Goal: Task Accomplishment & Management: Use online tool/utility

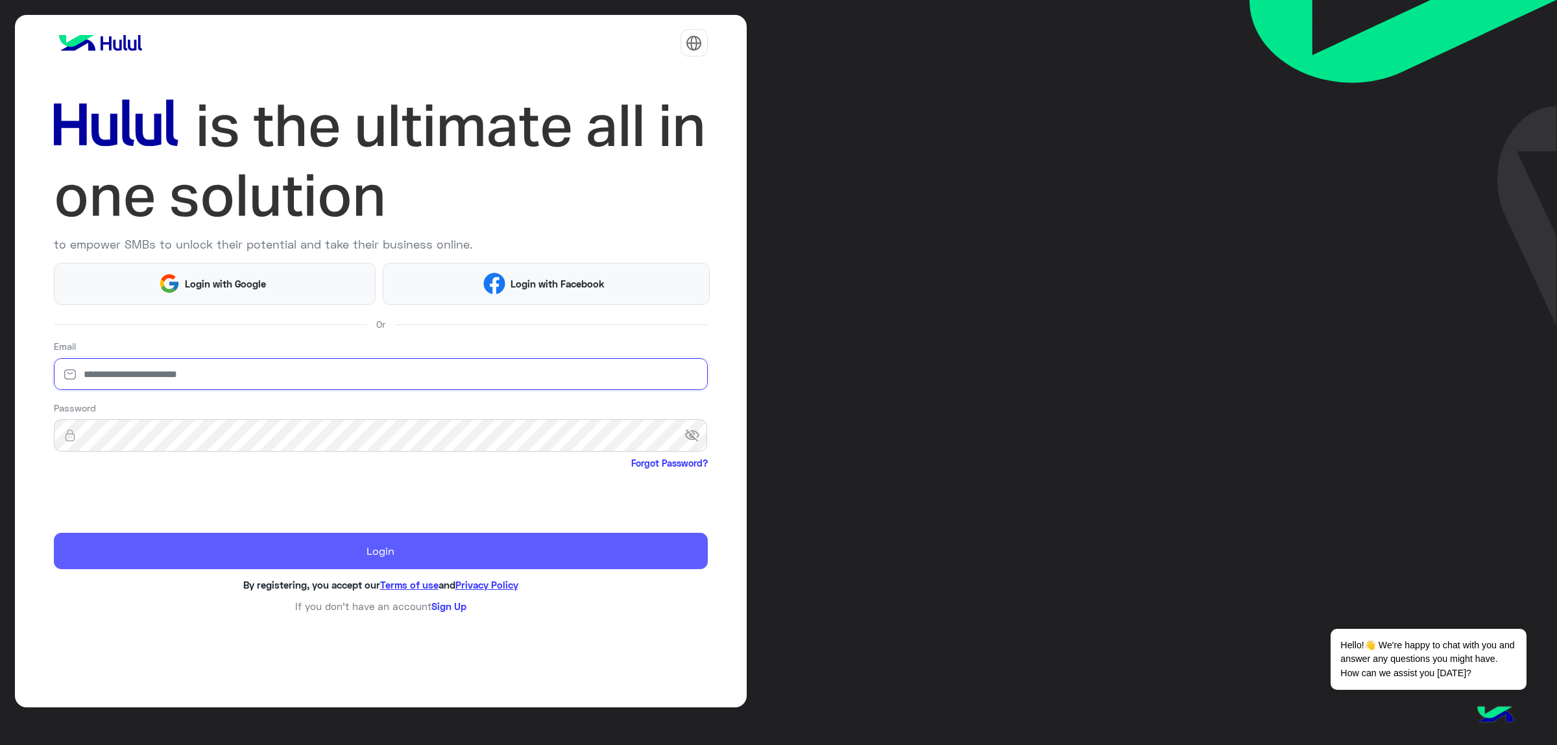
type input "**********"
click at [513, 548] on button "Login" at bounding box center [381, 551] width 654 height 36
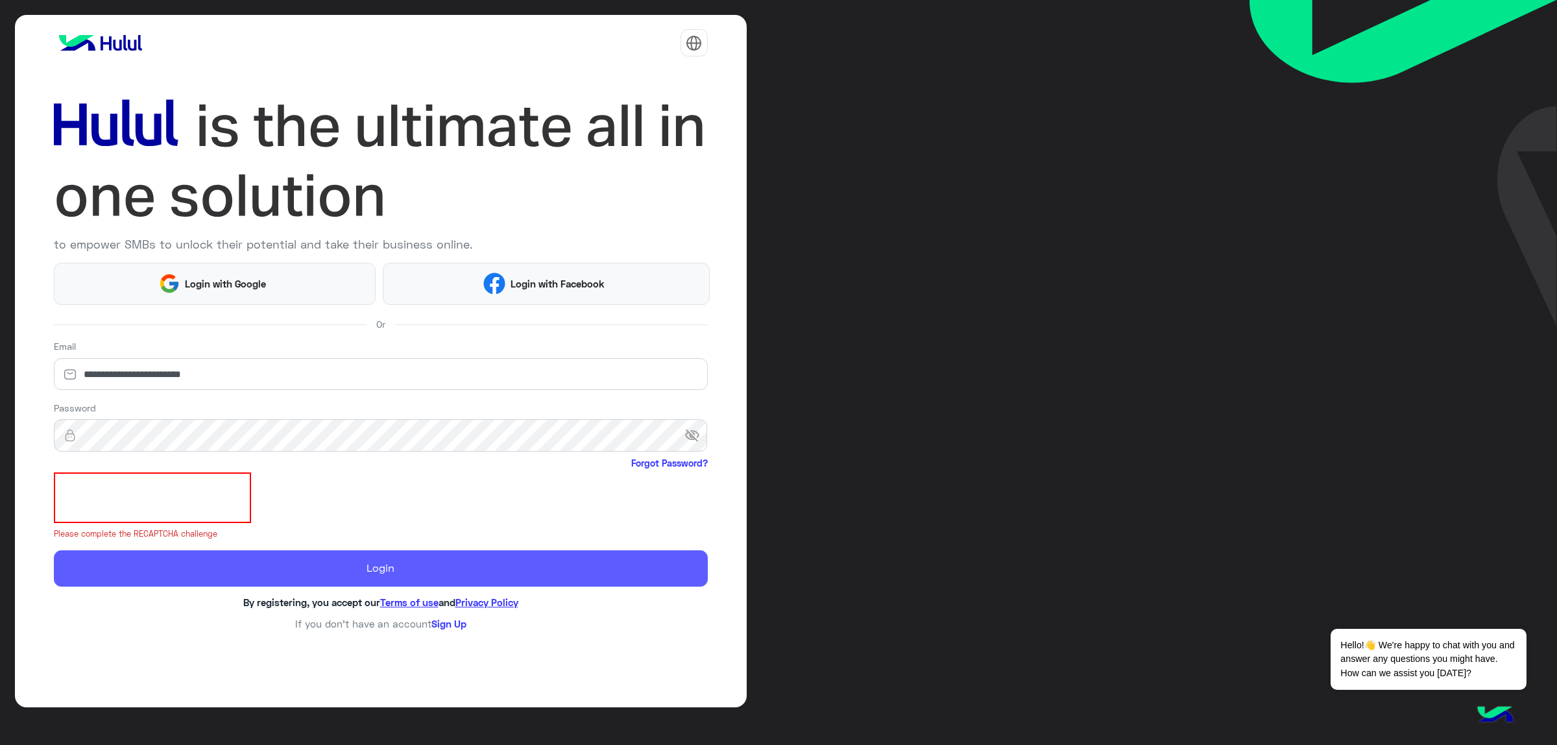
click at [208, 559] on button "Login" at bounding box center [381, 568] width 654 height 36
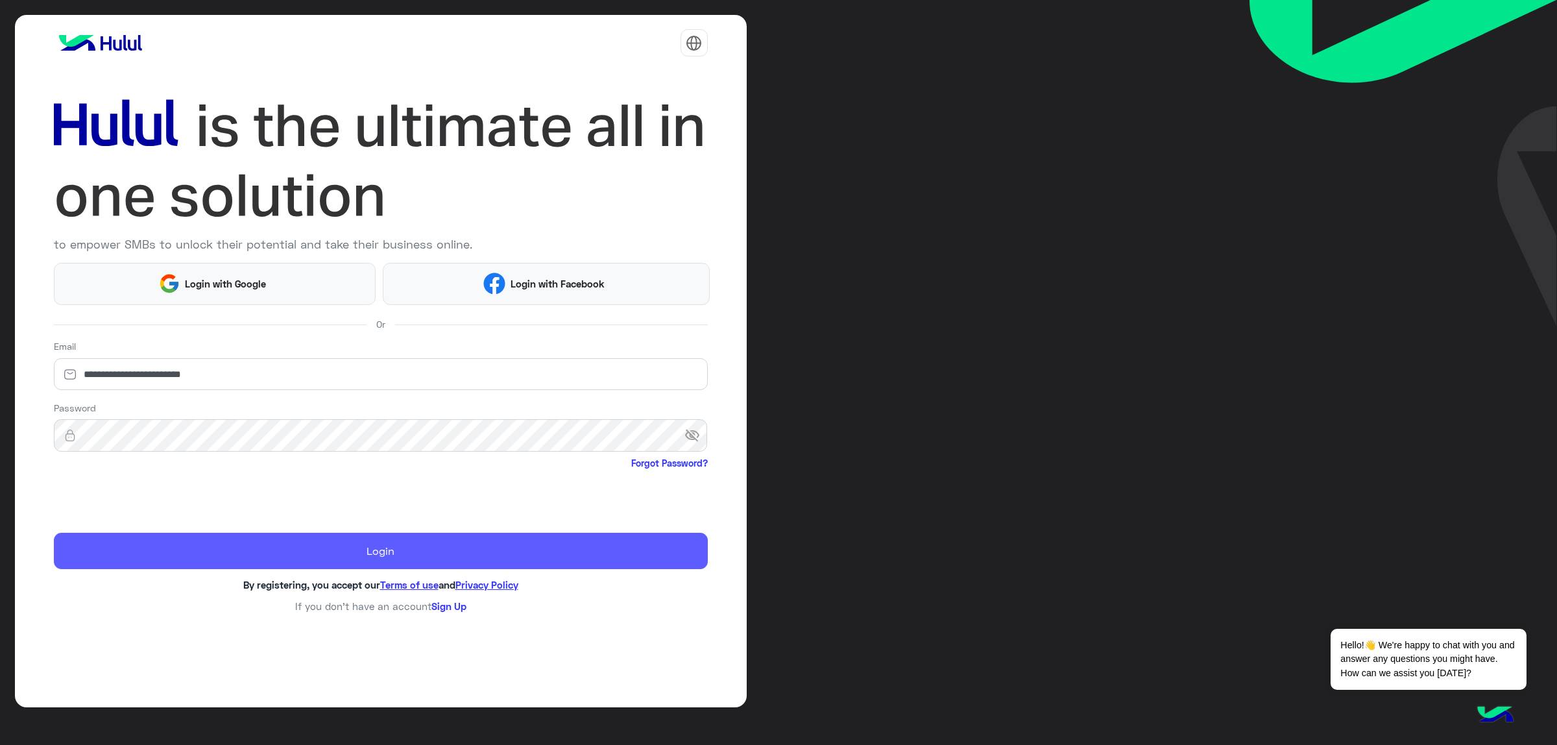
click at [221, 546] on button "Login" at bounding box center [381, 551] width 654 height 36
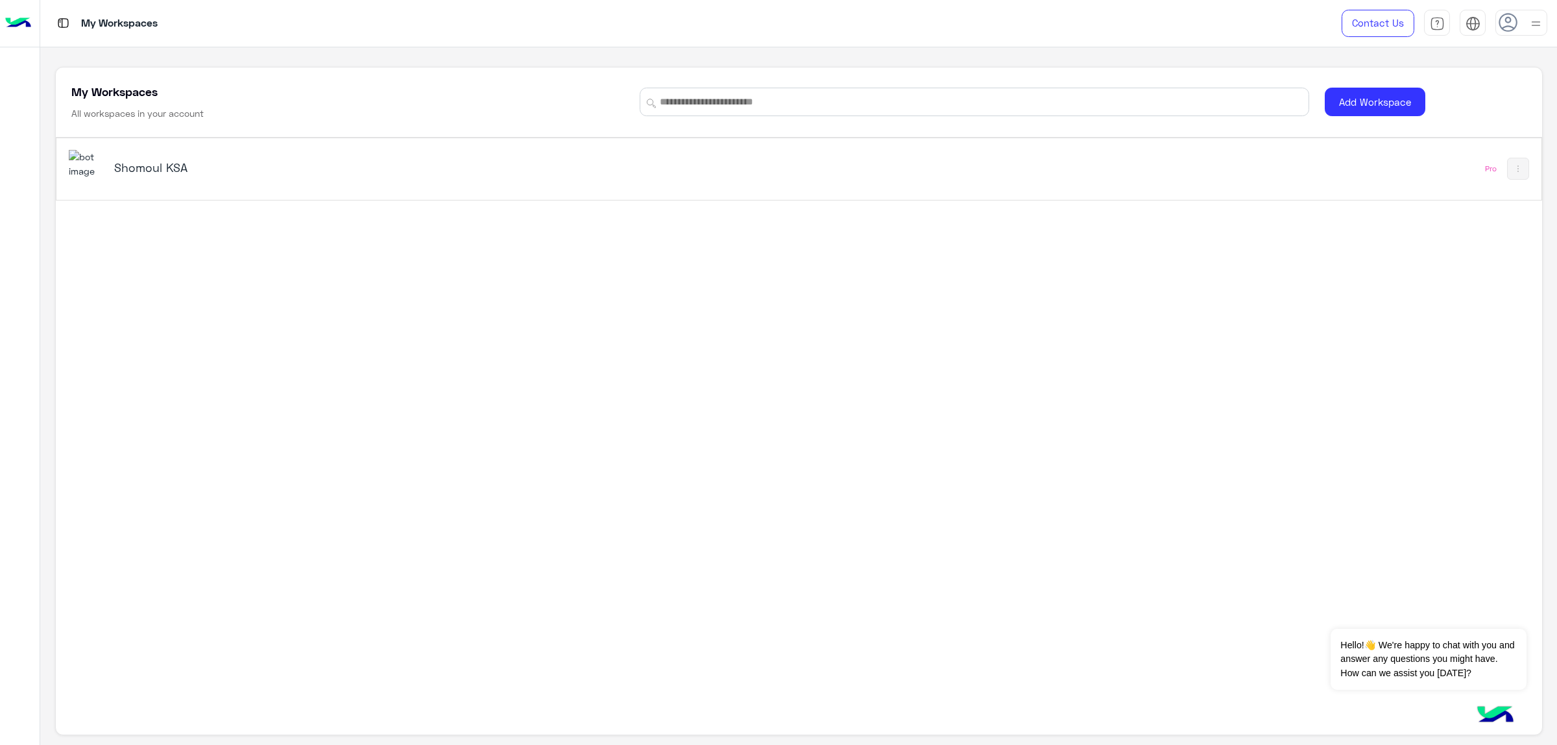
click at [151, 167] on h5 "Shomoul KSA" at bounding box center [377, 168] width 526 height 16
click at [143, 167] on h5 "Shomoul KSA" at bounding box center [377, 168] width 526 height 16
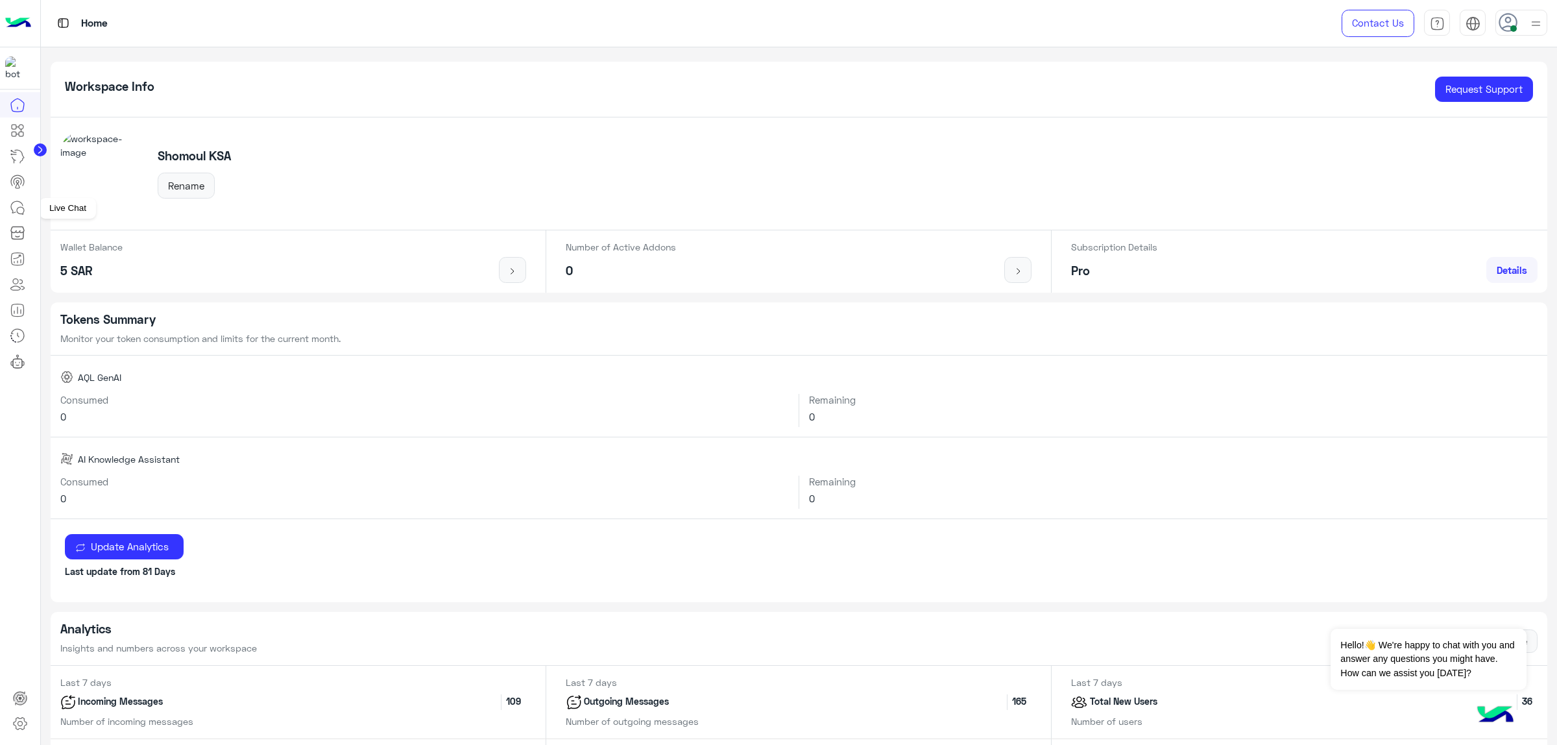
click at [18, 218] on link at bounding box center [17, 208] width 35 height 26
click at [14, 206] on icon at bounding box center [18, 208] width 16 height 16
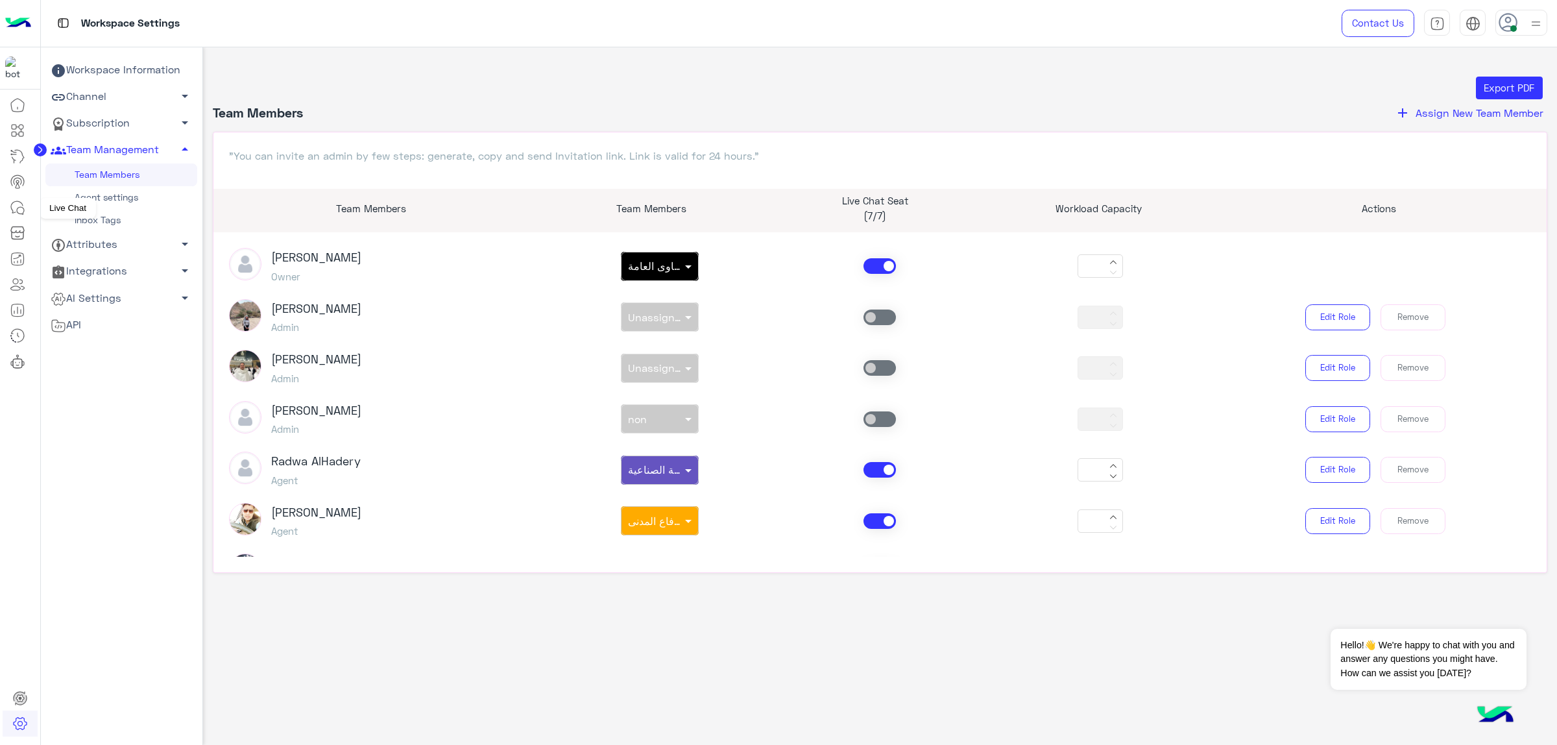
click at [17, 209] on icon at bounding box center [18, 208] width 16 height 16
